Goal: Task Accomplishment & Management: Manage account settings

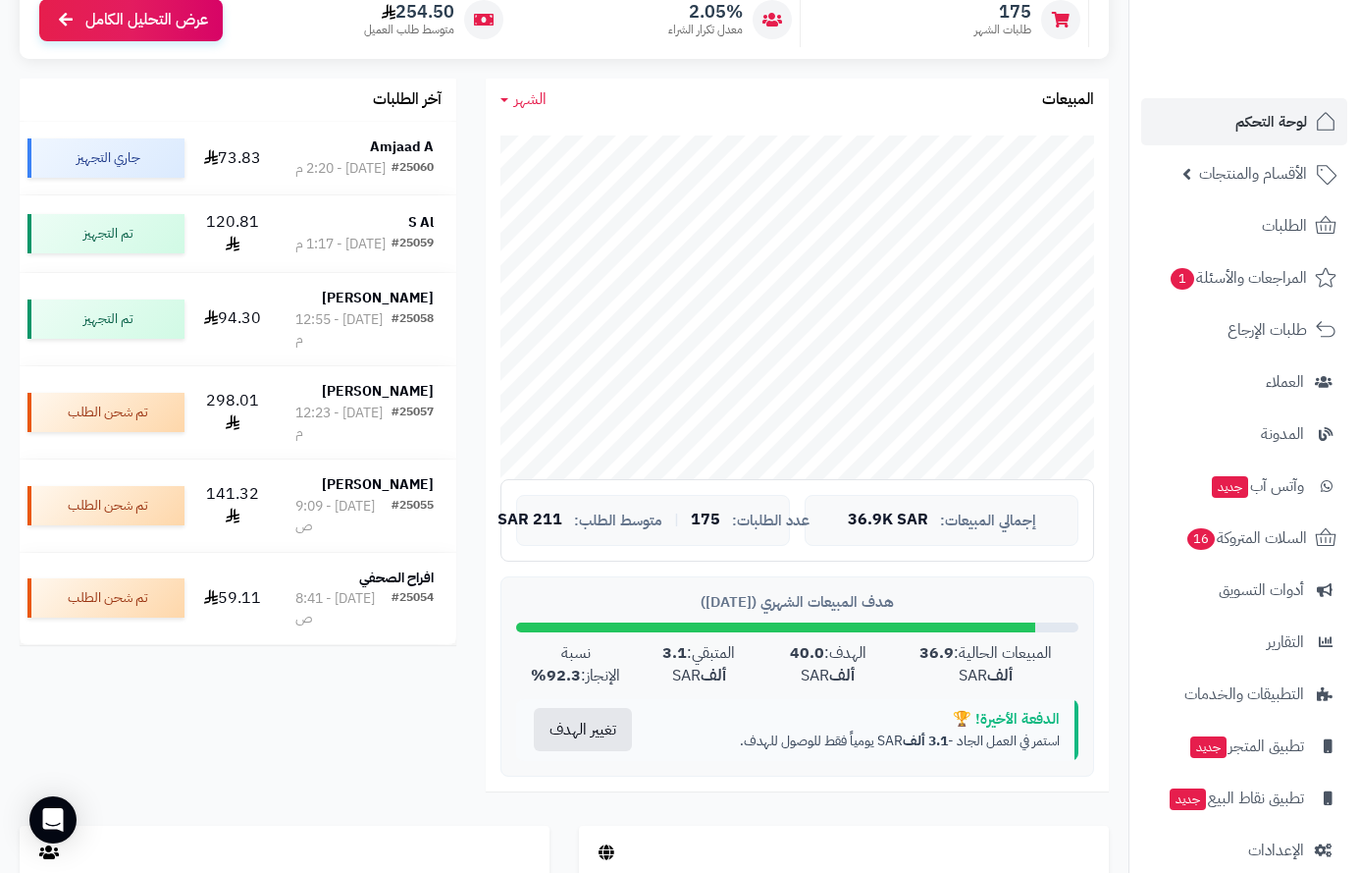
scroll to position [294, 0]
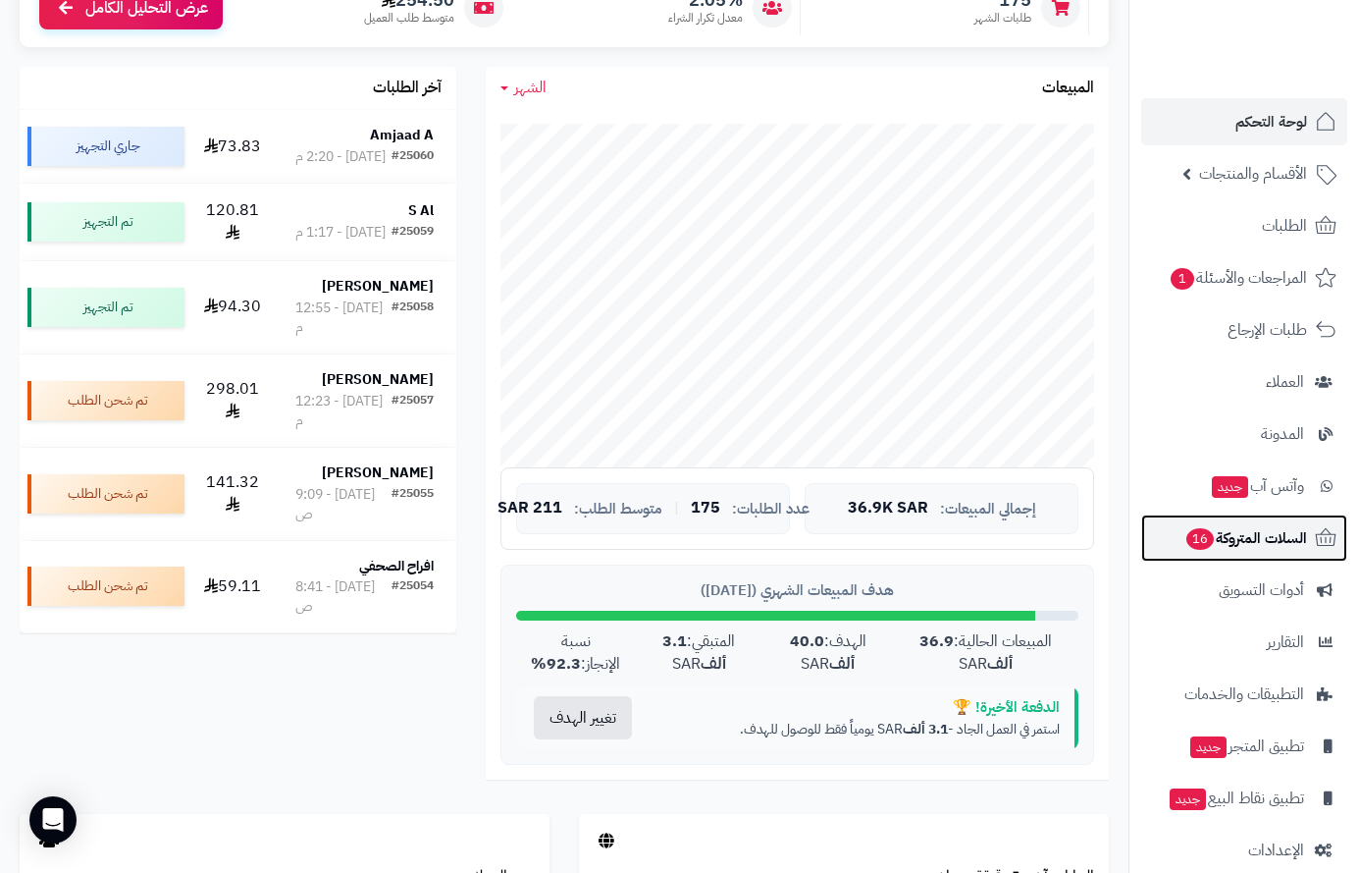
click at [1269, 540] on span "السلات المتروكة 16" at bounding box center [1246, 537] width 123 height 27
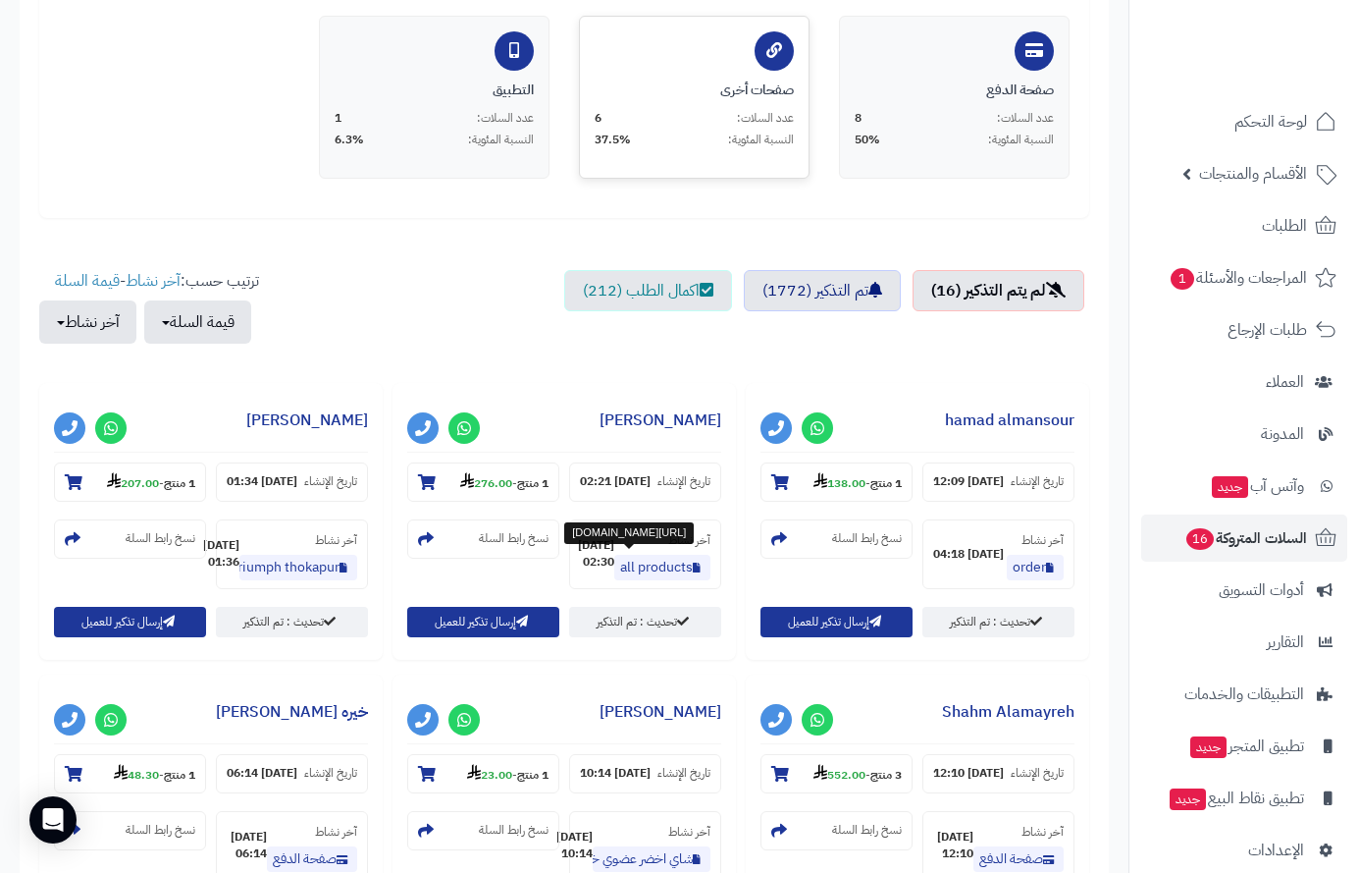
scroll to position [491, 0]
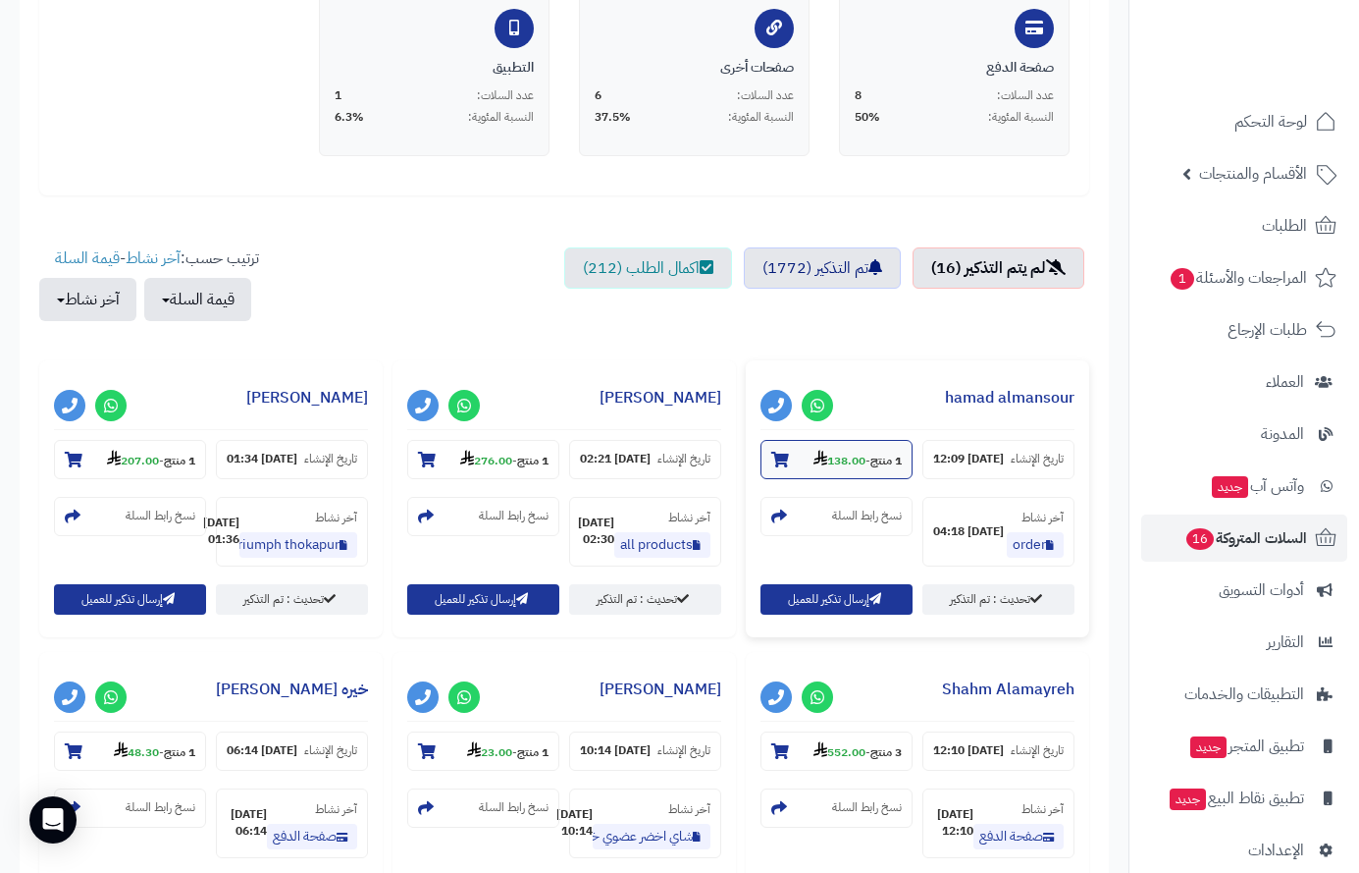
click at [777, 456] on icon at bounding box center [781, 460] width 18 height 16
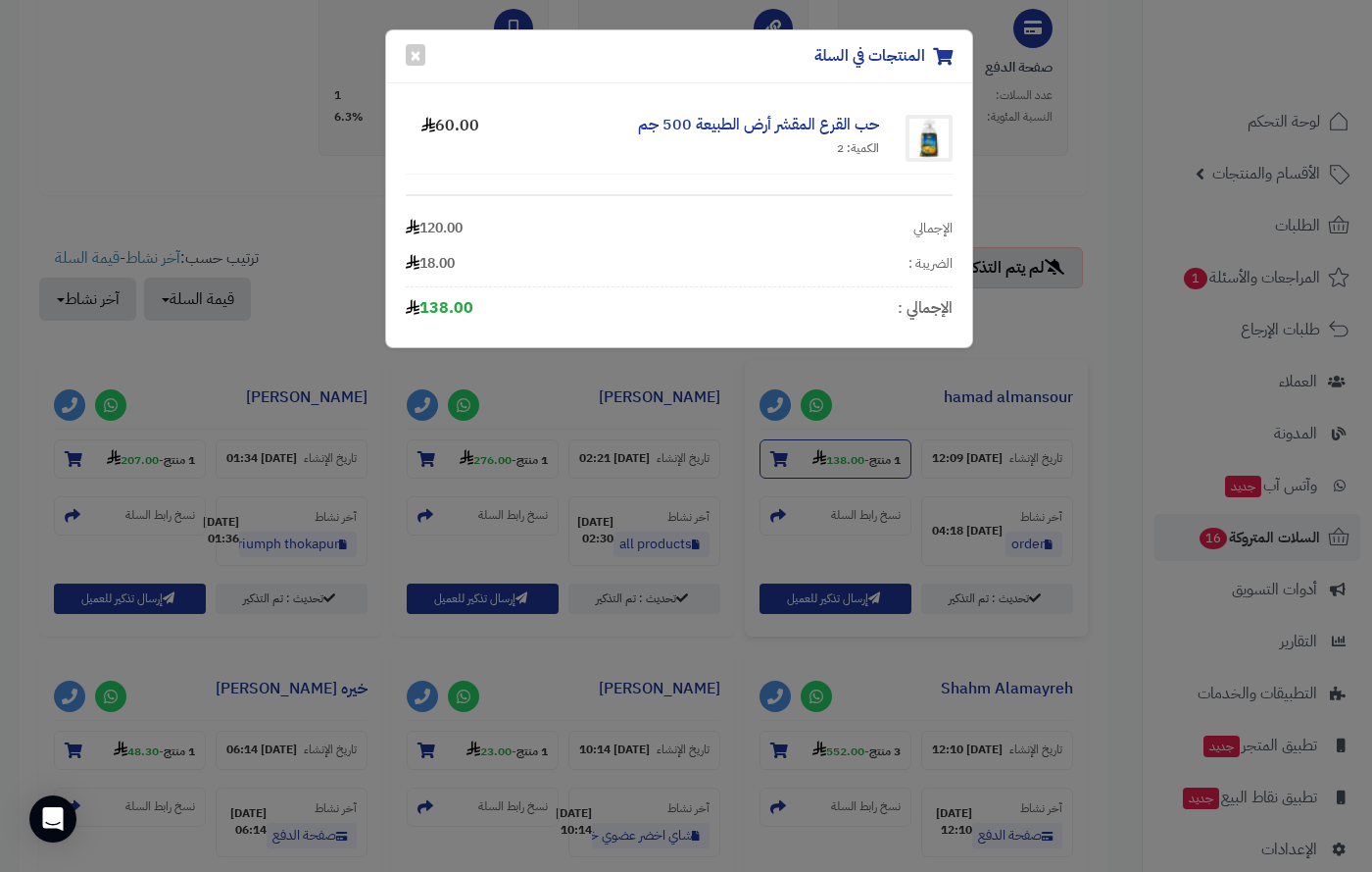
click at [776, 455] on div "المنتجات في السلة × حب القرع المقشر أرض الطبيعة 500 جم الكمية: 2 60.00 الإجمالي…" at bounding box center [686, 436] width 1372 height 872
